Goal: Task Accomplishment & Management: Manage account settings

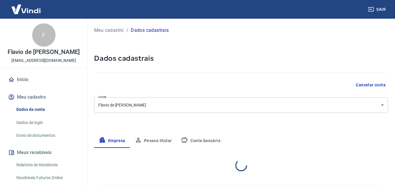
select select "SP"
select select "business"
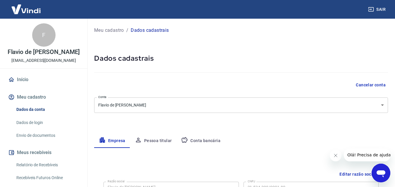
click at [44, 137] on link "Envio de documentos" at bounding box center [47, 136] width 66 height 12
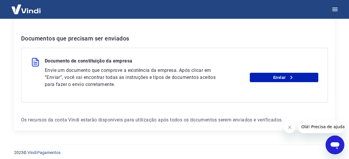
scroll to position [112, 0]
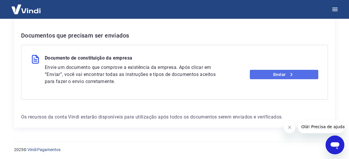
click at [284, 73] on link "Enviar" at bounding box center [284, 74] width 68 height 9
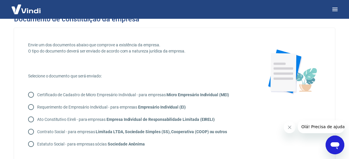
scroll to position [29, 0]
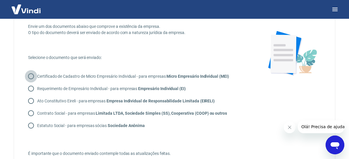
click at [34, 75] on input "Certificado de Cadastro de Micro Empresário Individual - para empresas Micro Em…" at bounding box center [31, 76] width 12 height 12
radio input "true"
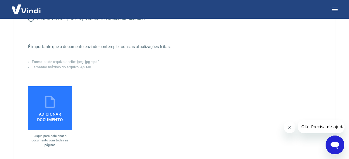
scroll to position [146, 0]
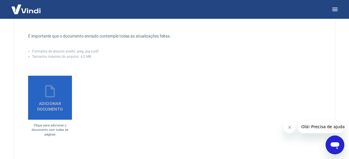
click at [68, 98] on span "Adicionar documento" at bounding box center [49, 104] width 39 height 13
click at [0, 0] on input "Adicionar documento" at bounding box center [0, 0] width 0 height 0
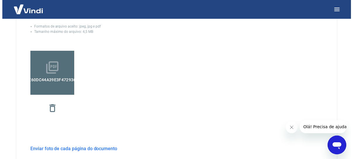
scroll to position [205, 0]
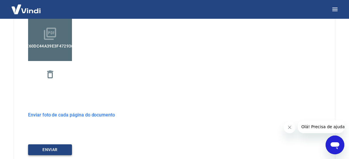
click at [38, 145] on button "ENVIAR" at bounding box center [50, 149] width 44 height 11
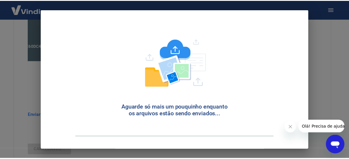
scroll to position [44, 0]
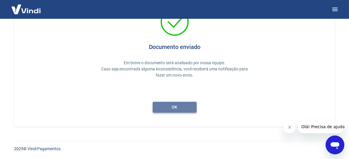
click at [180, 108] on button "ok" at bounding box center [175, 106] width 44 height 11
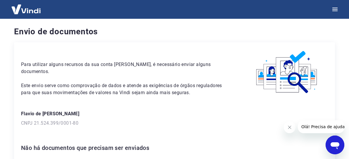
click at [13, 7] on img at bounding box center [26, 9] width 38 height 18
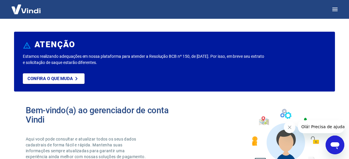
click at [27, 8] on img at bounding box center [26, 9] width 38 height 18
click at [291, 126] on icon "Fechar mensagem da empresa" at bounding box center [289, 127] width 5 height 5
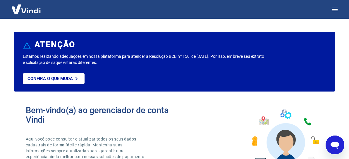
click at [39, 12] on img at bounding box center [26, 9] width 38 height 18
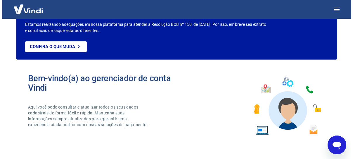
scroll to position [88, 0]
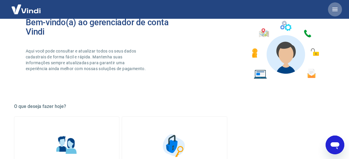
click at [333, 5] on button "button" at bounding box center [335, 9] width 14 height 14
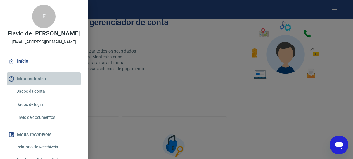
click at [45, 79] on button "Meu cadastro" at bounding box center [44, 78] width 74 height 13
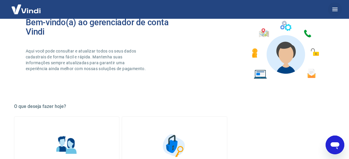
click at [336, 10] on icon "button" at bounding box center [334, 9] width 7 height 7
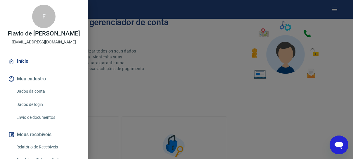
click at [42, 87] on link "Dados da conta" at bounding box center [47, 91] width 67 height 12
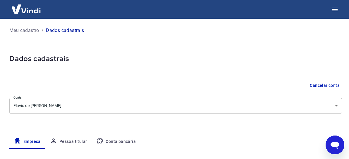
select select "SP"
select select "business"
click at [18, 32] on p "Meu cadastro" at bounding box center [24, 30] width 30 height 7
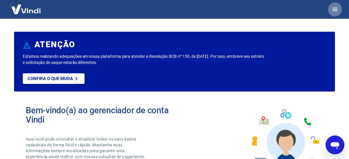
click at [334, 11] on icon "button" at bounding box center [334, 10] width 5 height 4
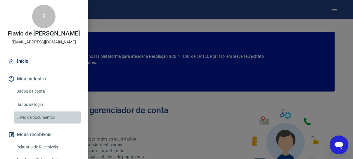
click at [51, 116] on link "Envio de documentos" at bounding box center [47, 117] width 67 height 12
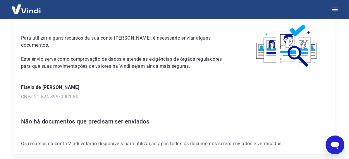
scroll to position [53, 0]
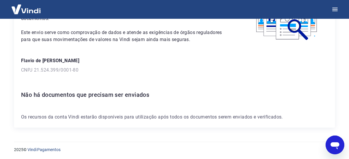
click at [29, 11] on img at bounding box center [26, 9] width 38 height 18
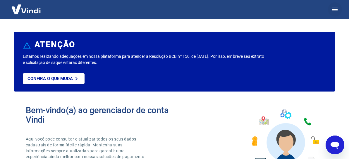
click at [337, 9] on icon "button" at bounding box center [334, 10] width 5 height 4
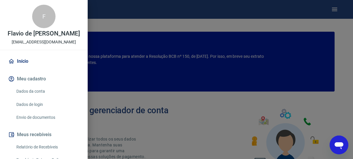
click at [42, 87] on link "Dados da conta" at bounding box center [47, 91] width 67 height 12
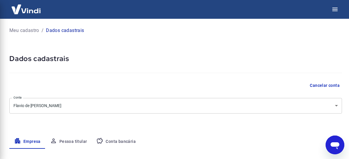
select select "SP"
select select "business"
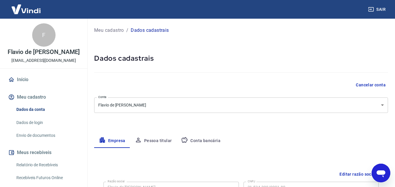
drag, startPoint x: 47, startPoint y: 138, endPoint x: 44, endPoint y: 137, distance: 3.2
click at [46, 138] on link "Envio de documentos" at bounding box center [47, 136] width 66 height 12
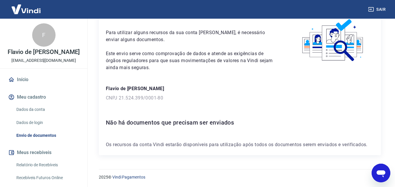
scroll to position [32, 0]
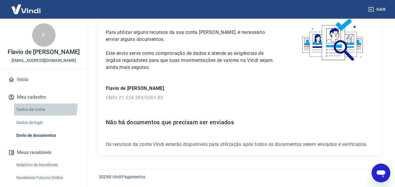
click at [28, 105] on link "Dados da conta" at bounding box center [47, 110] width 66 height 12
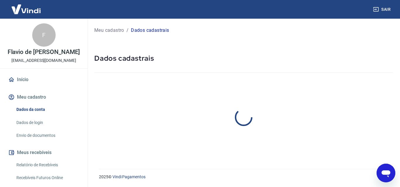
select select "SP"
select select "business"
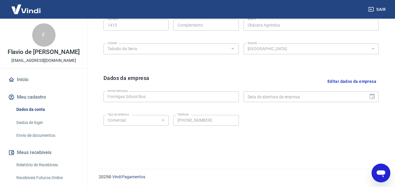
click at [20, 79] on link "Início" at bounding box center [43, 79] width 73 height 13
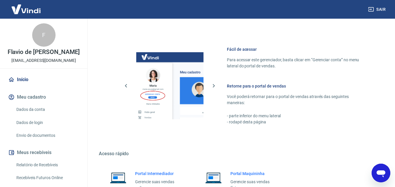
scroll to position [353, 0]
